Goal: Find specific page/section: Find specific page/section

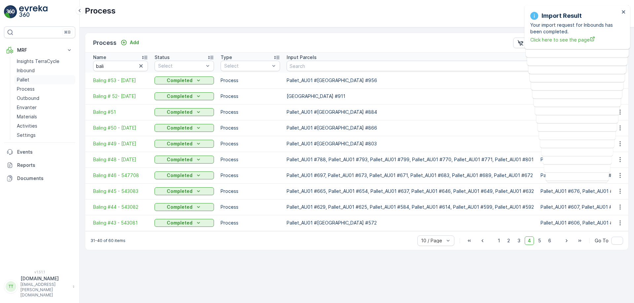
click at [34, 81] on link "Pallet" at bounding box center [44, 79] width 61 height 9
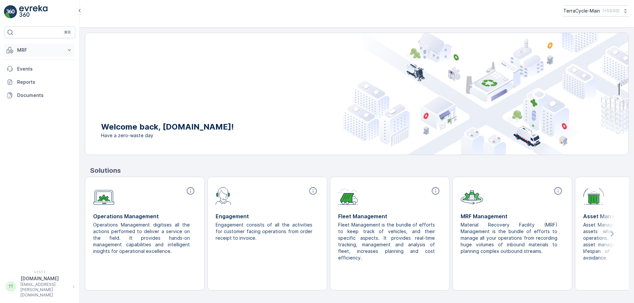
click at [42, 48] on p "MRF" at bounding box center [39, 50] width 45 height 7
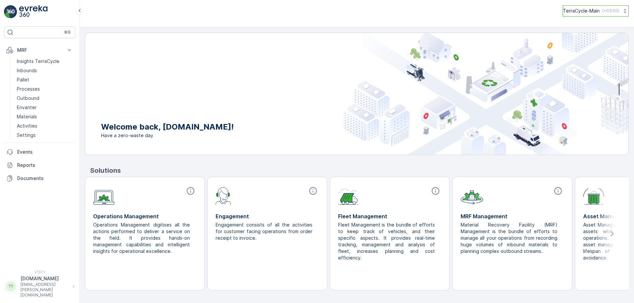
click at [580, 12] on p "TerraCycle-Main" at bounding box center [581, 11] width 37 height 7
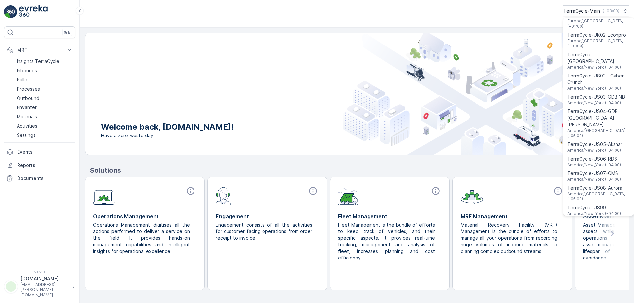
scroll to position [527, 0]
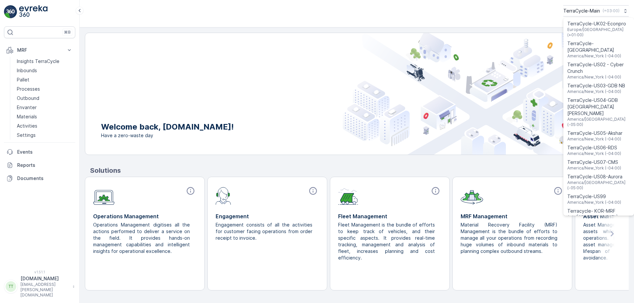
click at [585, 228] on span "Terracycle-AU04 - Sendable" at bounding box center [609, 231] width 84 height 7
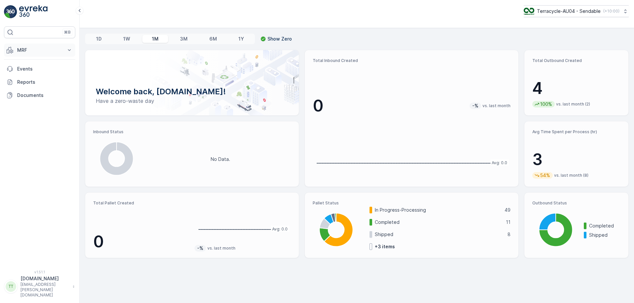
click at [64, 53] on button "MRF" at bounding box center [39, 50] width 71 height 13
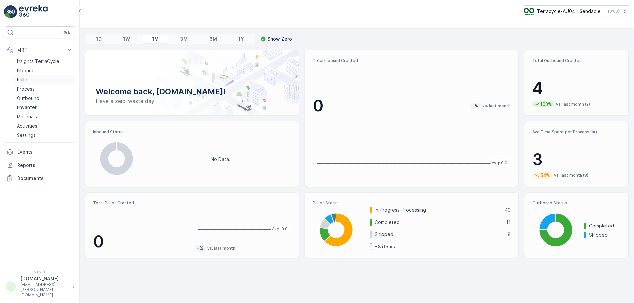
click at [31, 79] on link "Pallet" at bounding box center [44, 79] width 61 height 9
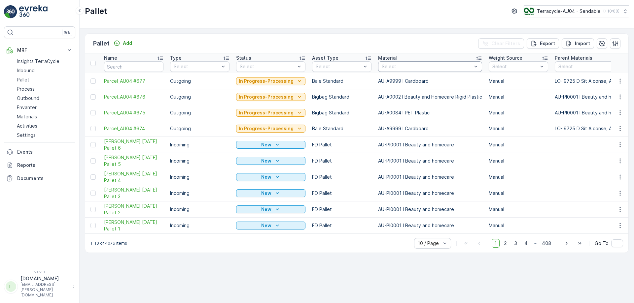
click at [409, 71] on div "Select" at bounding box center [430, 66] width 104 height 11
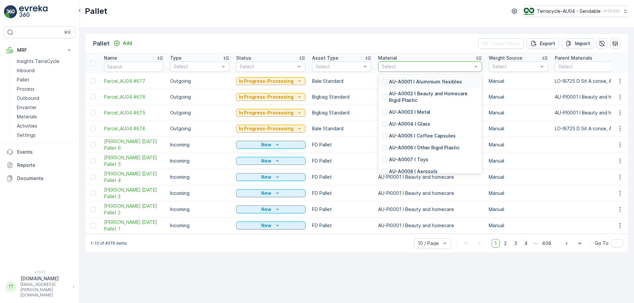
type input "AU-A0087 I Lush PET Black"
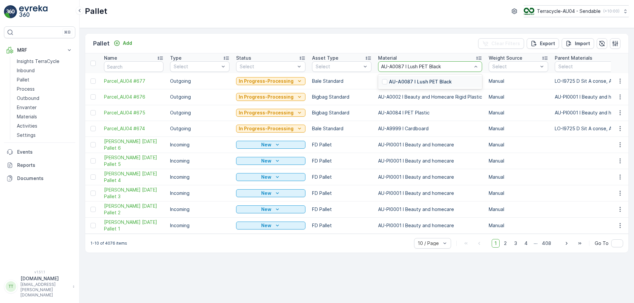
click at [399, 87] on div "AU-A0087 I Lush PET Black" at bounding box center [430, 82] width 104 height 12
